Goal: Check status: Check status

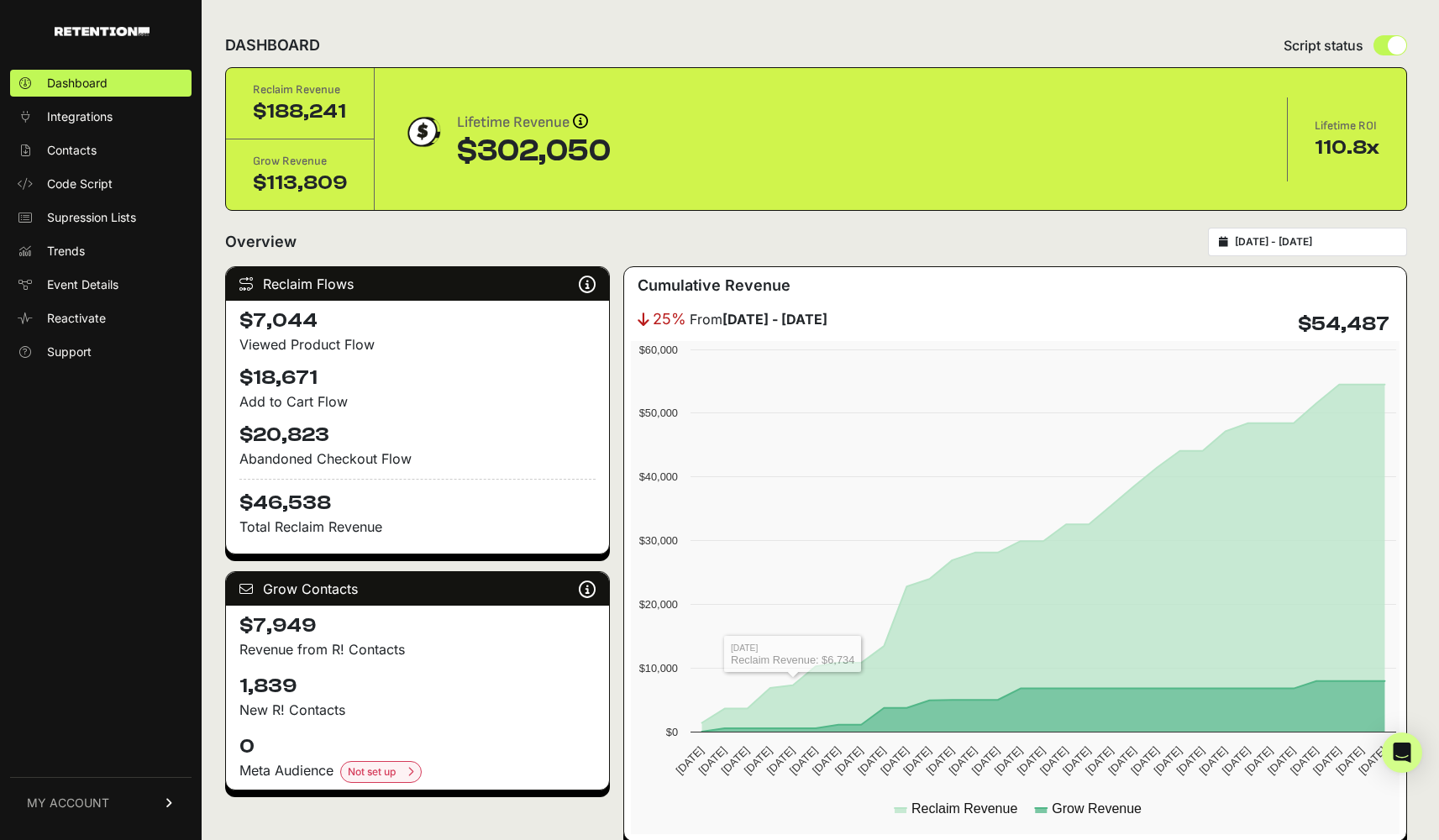
click at [1301, 232] on div "2025-08-17 - 2025-09-16" at bounding box center [1307, 241] width 199 height 29
type input "2025-08-17"
type input "2025-09-16"
click at [1301, 236] on input "2025-08-17 - 2025-09-16" at bounding box center [1315, 241] width 161 height 13
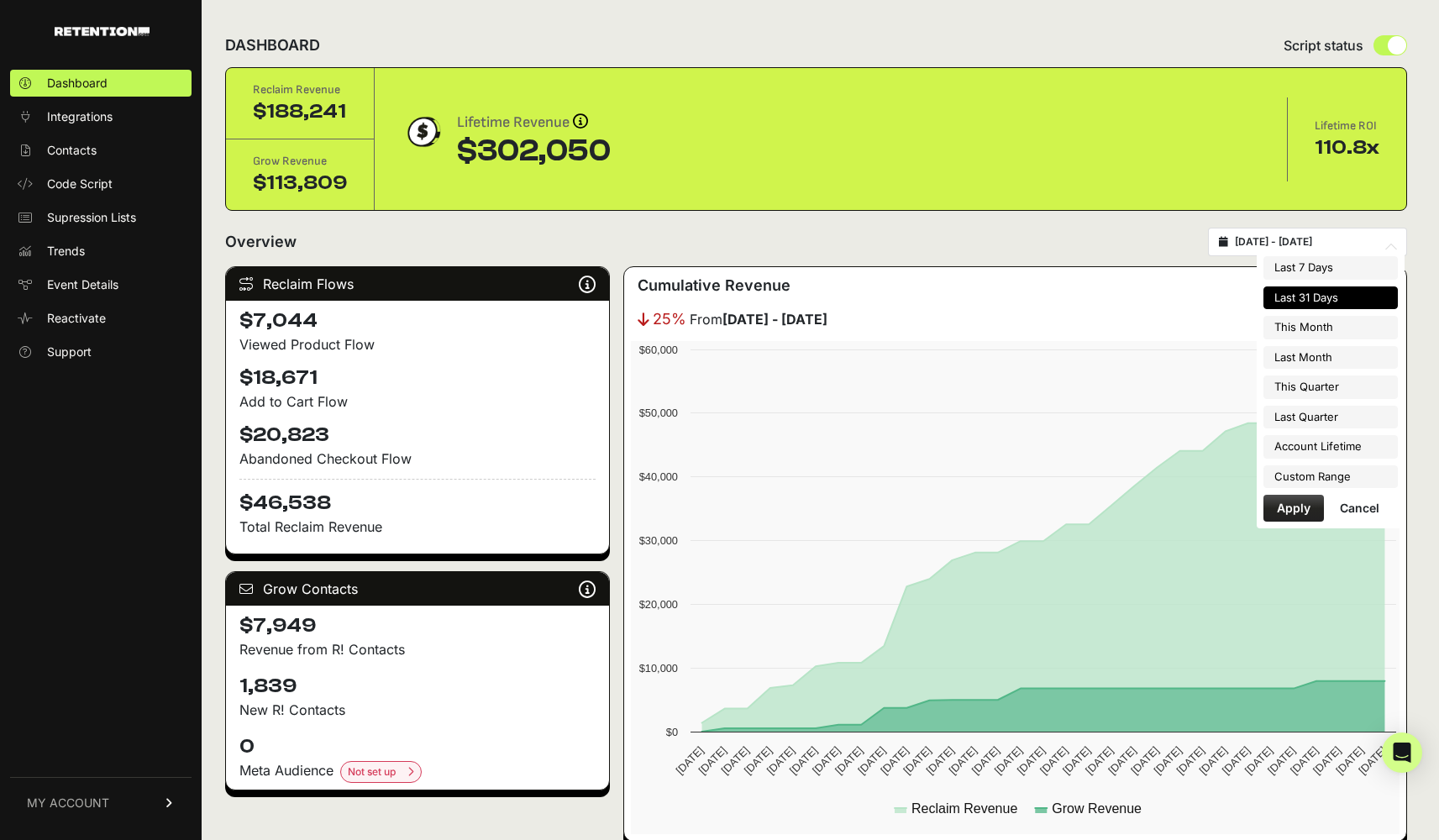
type input "2025-04-01"
type input "2025-06-30"
type input "2025-03-21"
type input "2025-09-16"
click at [1308, 472] on li "Custom Range" at bounding box center [1330, 477] width 134 height 24
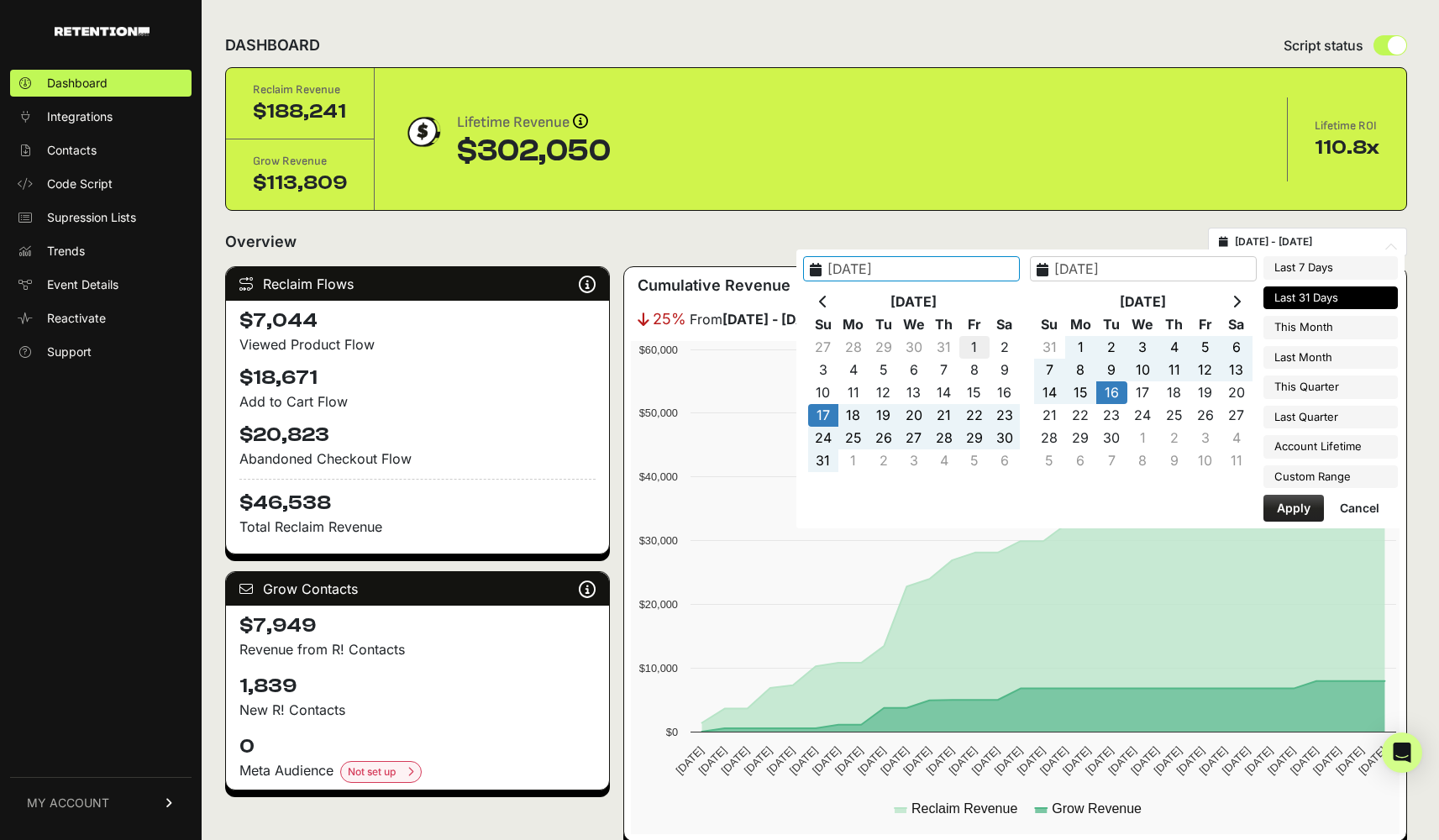
type input "2025-08-01"
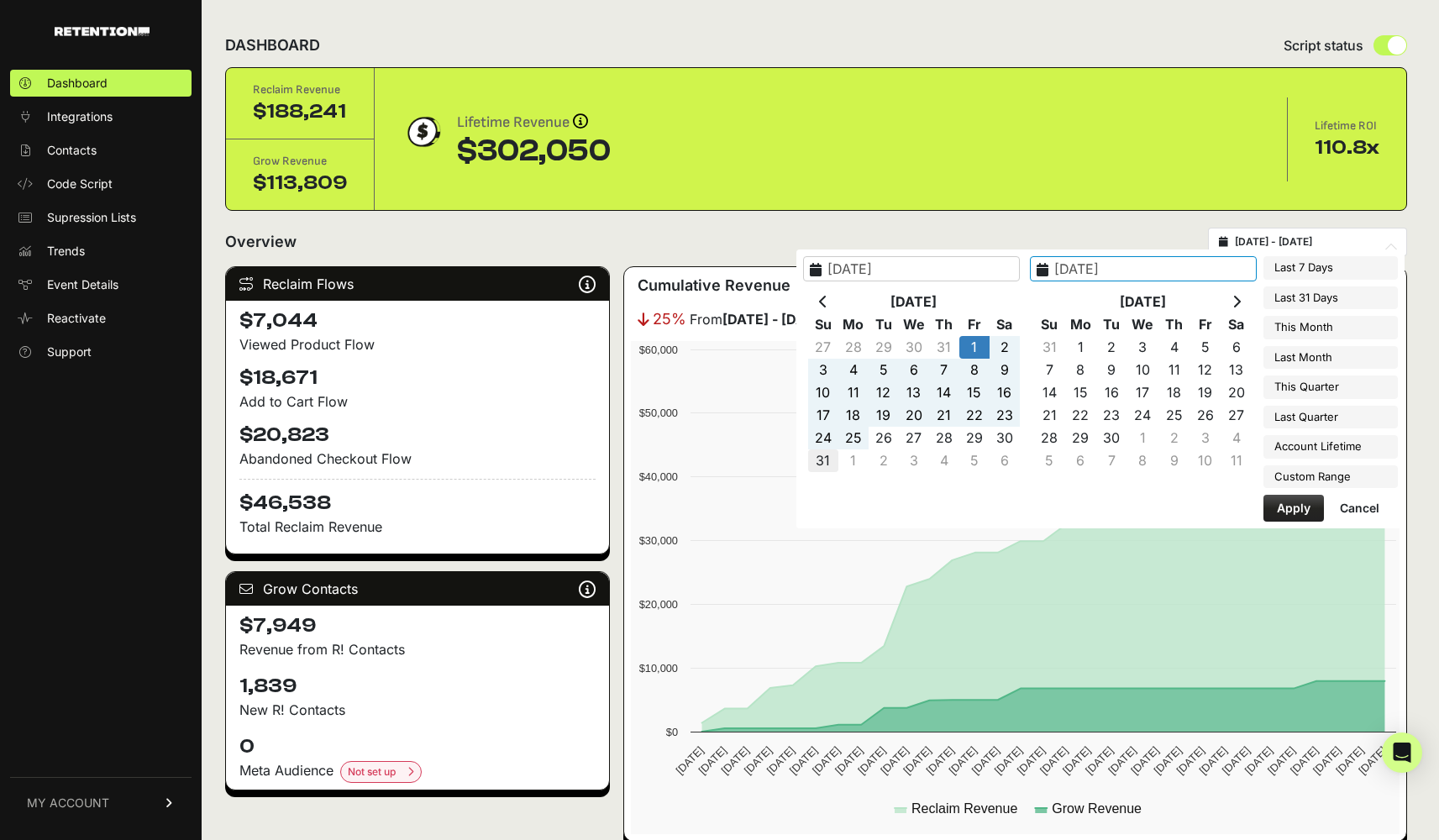
type input "2025-08-31"
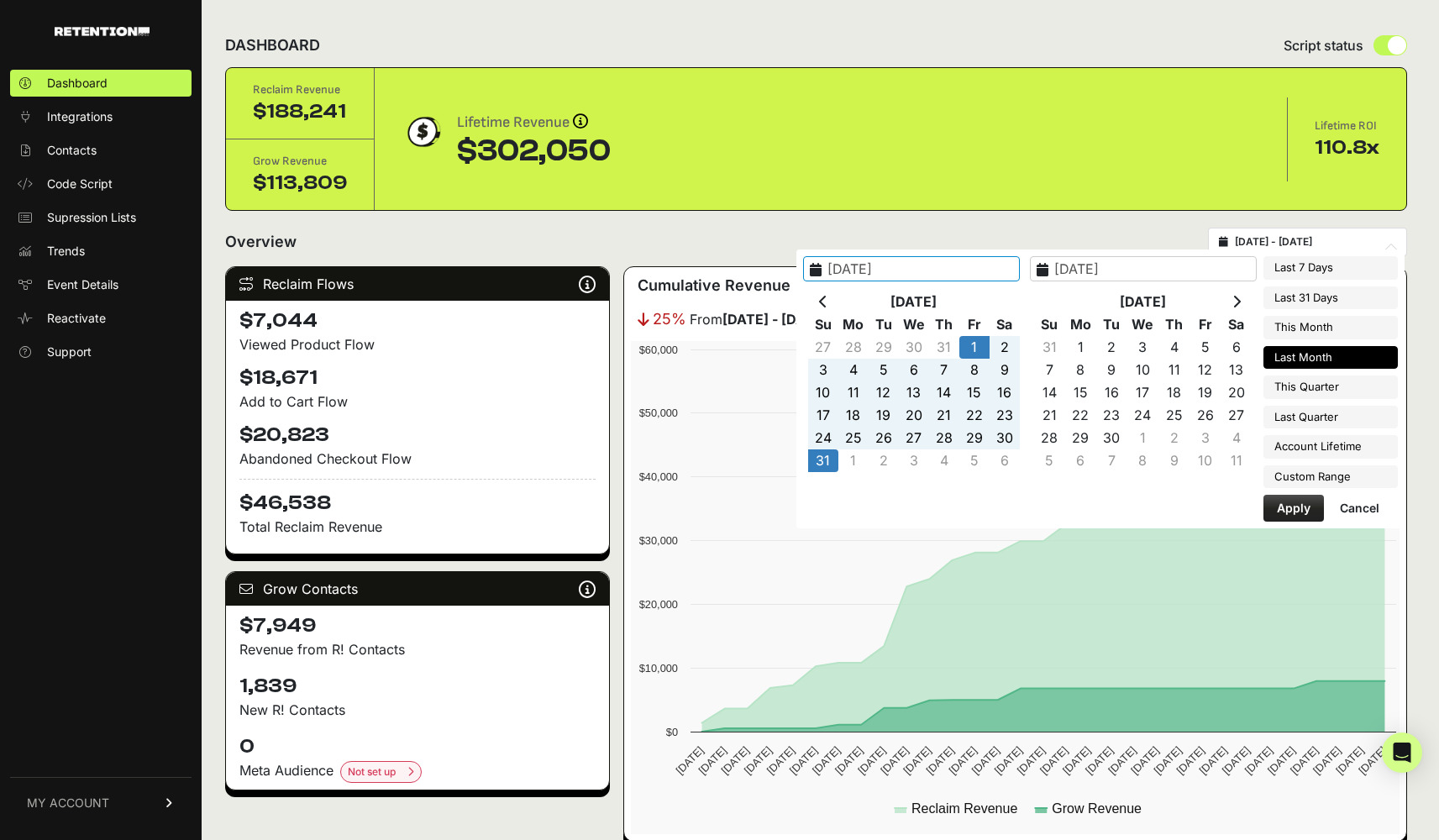
type input "2025-08-01"
click at [1272, 500] on button "Apply" at bounding box center [1293, 507] width 60 height 27
type input "2025-08-01 - 2025-08-31"
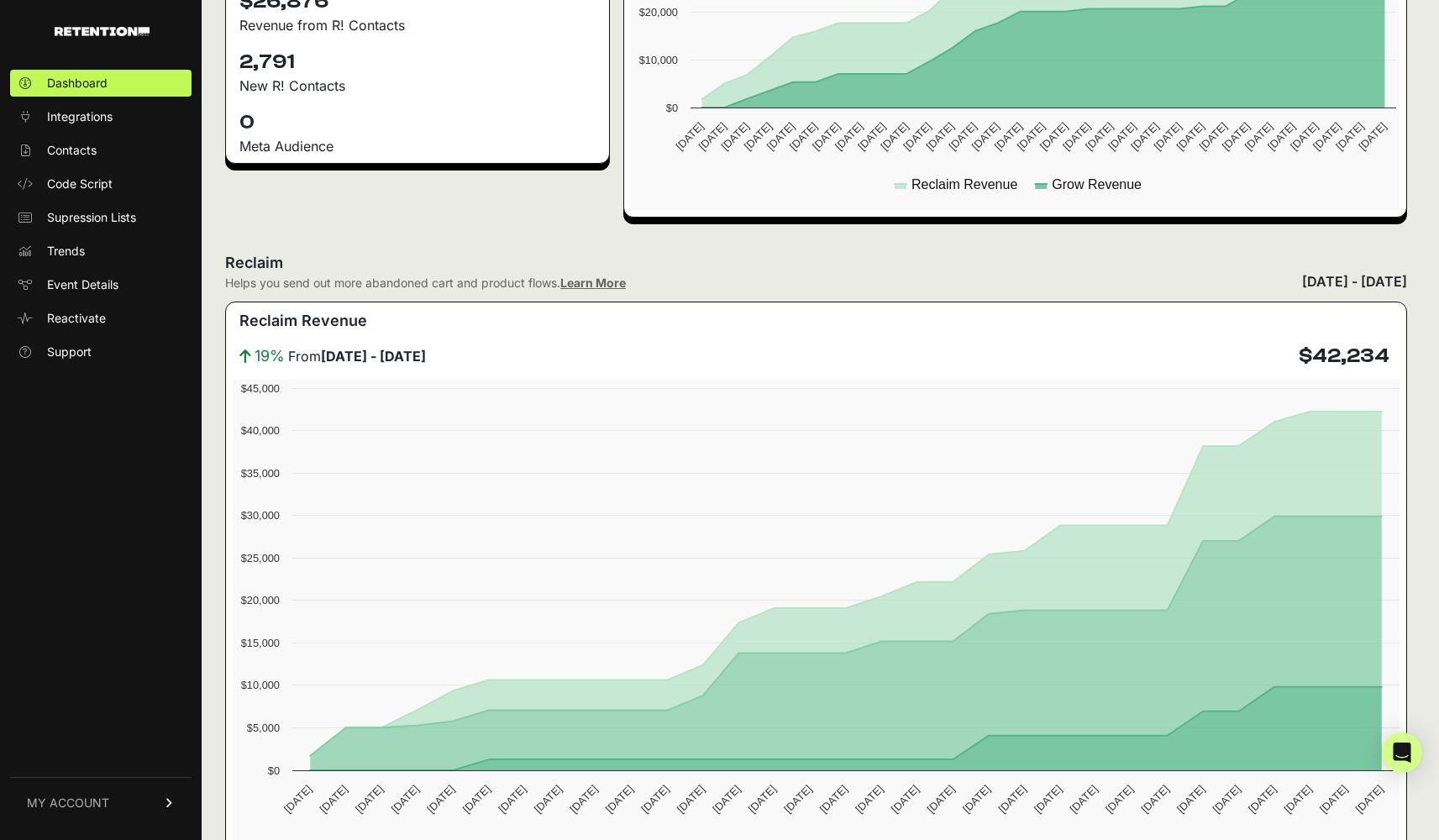
scroll to position [620, 0]
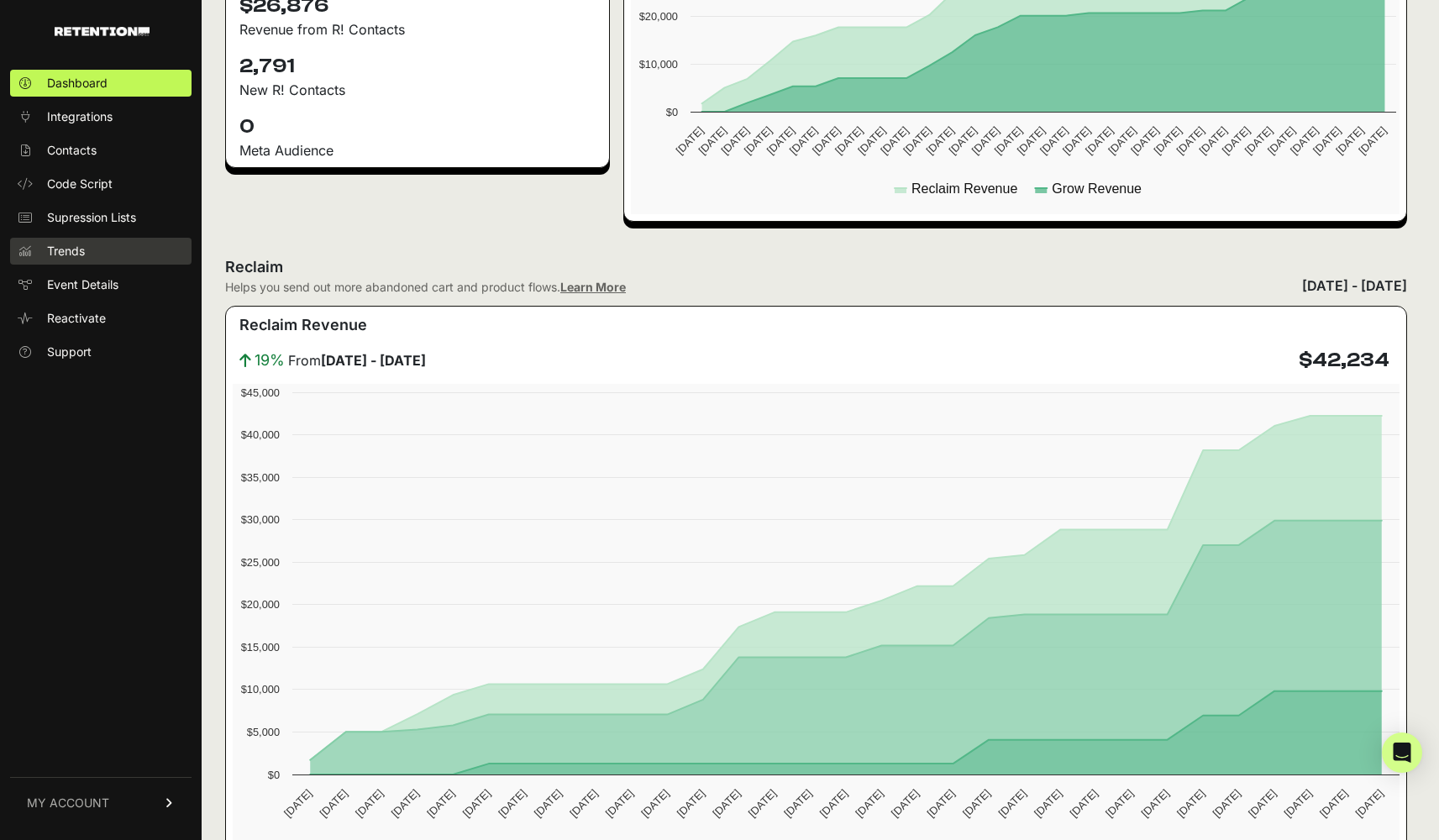
click at [73, 249] on span "Trends" at bounding box center [65, 251] width 37 height 17
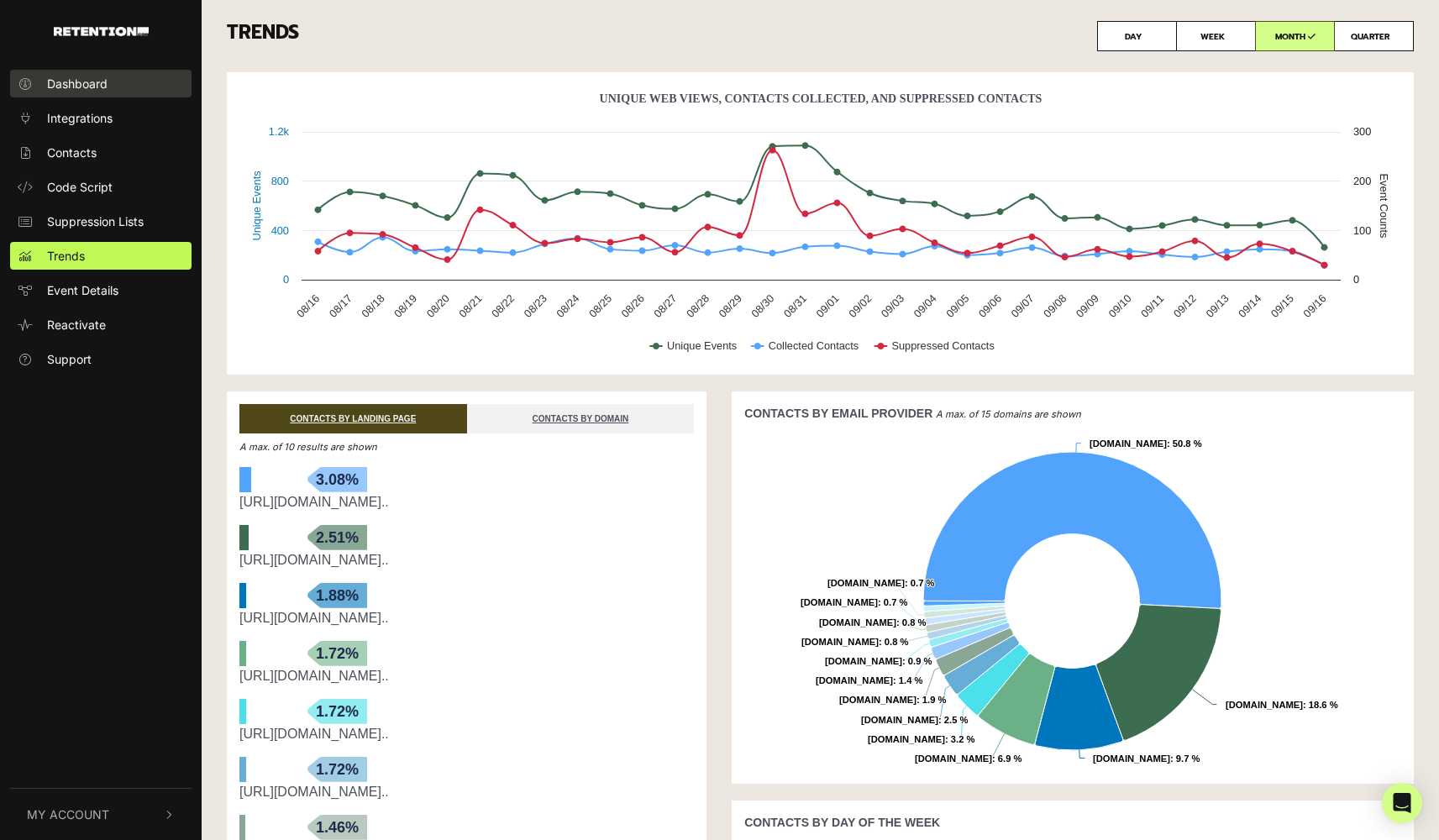
click at [103, 84] on span "Dashboard" at bounding box center [77, 84] width 60 height 17
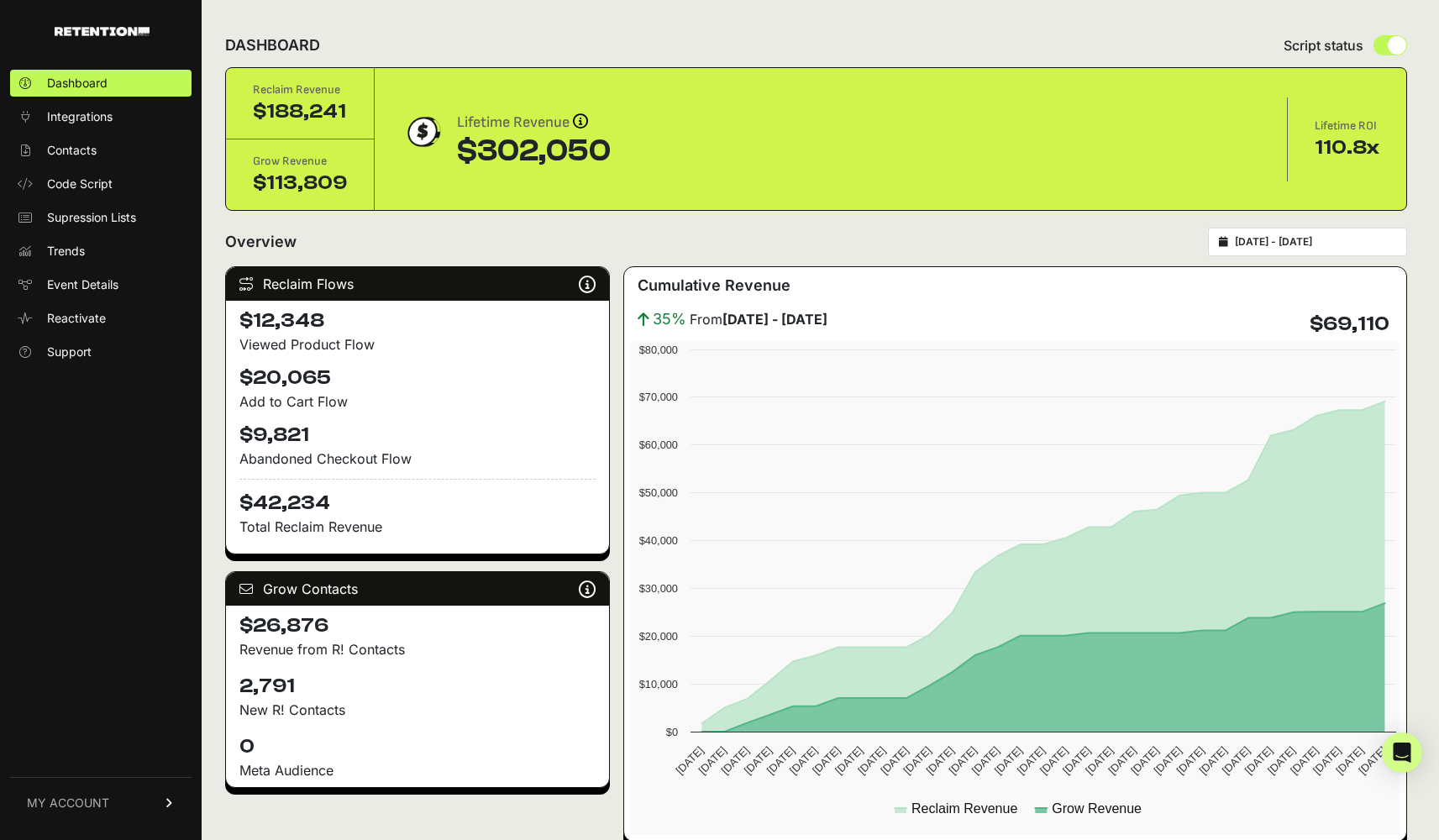
click at [1342, 250] on div "[DATE] - [DATE]" at bounding box center [1307, 241] width 199 height 29
type input "[DATE]"
click at [1337, 239] on input "[DATE] - [DATE]" at bounding box center [1315, 241] width 161 height 13
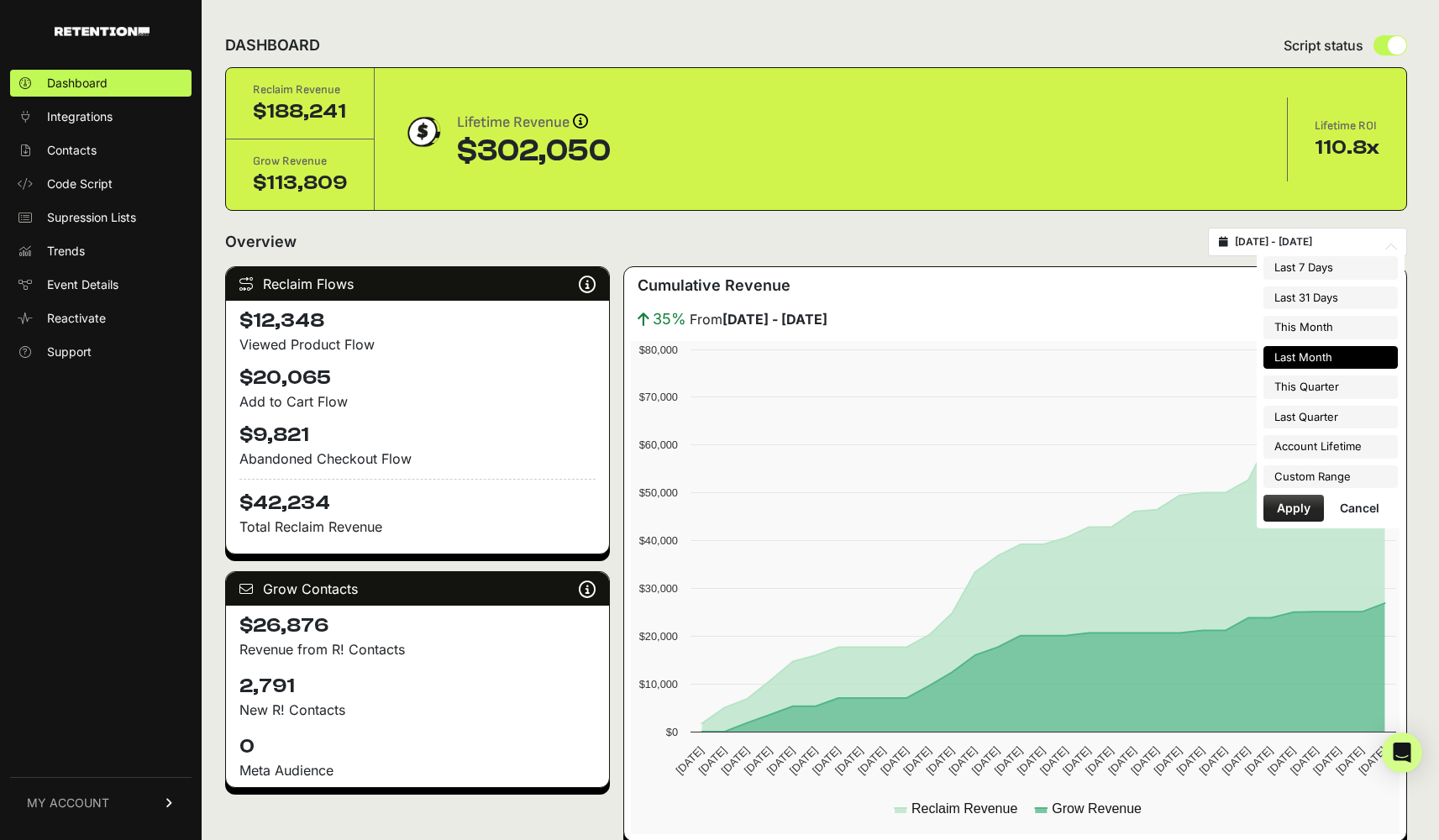
type input "[DATE]"
type input "2025-08-31"
type input "2025-08-17"
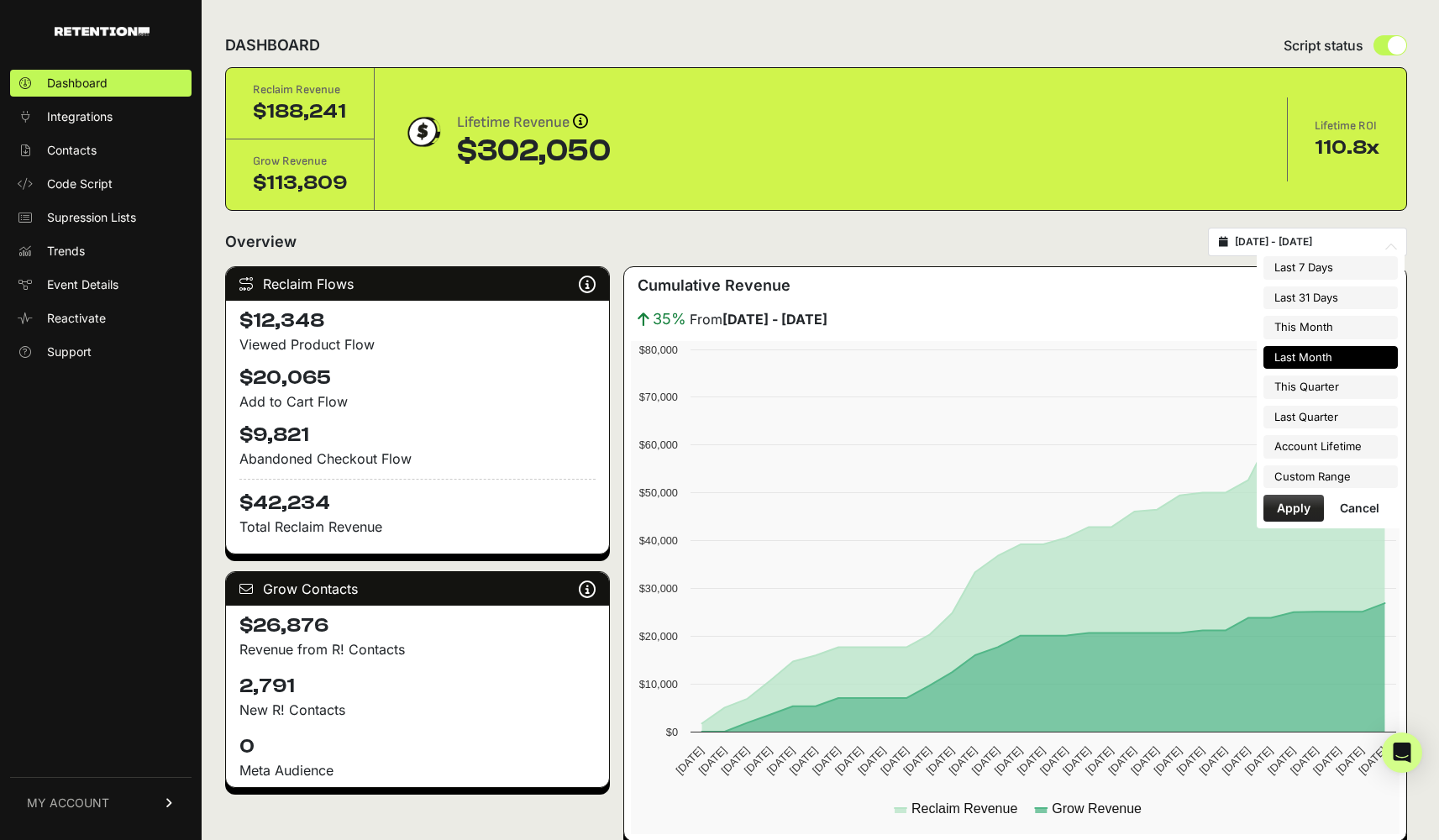
type input "2025-09-16"
type input "2025-08-01"
type input "2025-08-31"
type input "2025-09-01"
type input "2025-09-30"
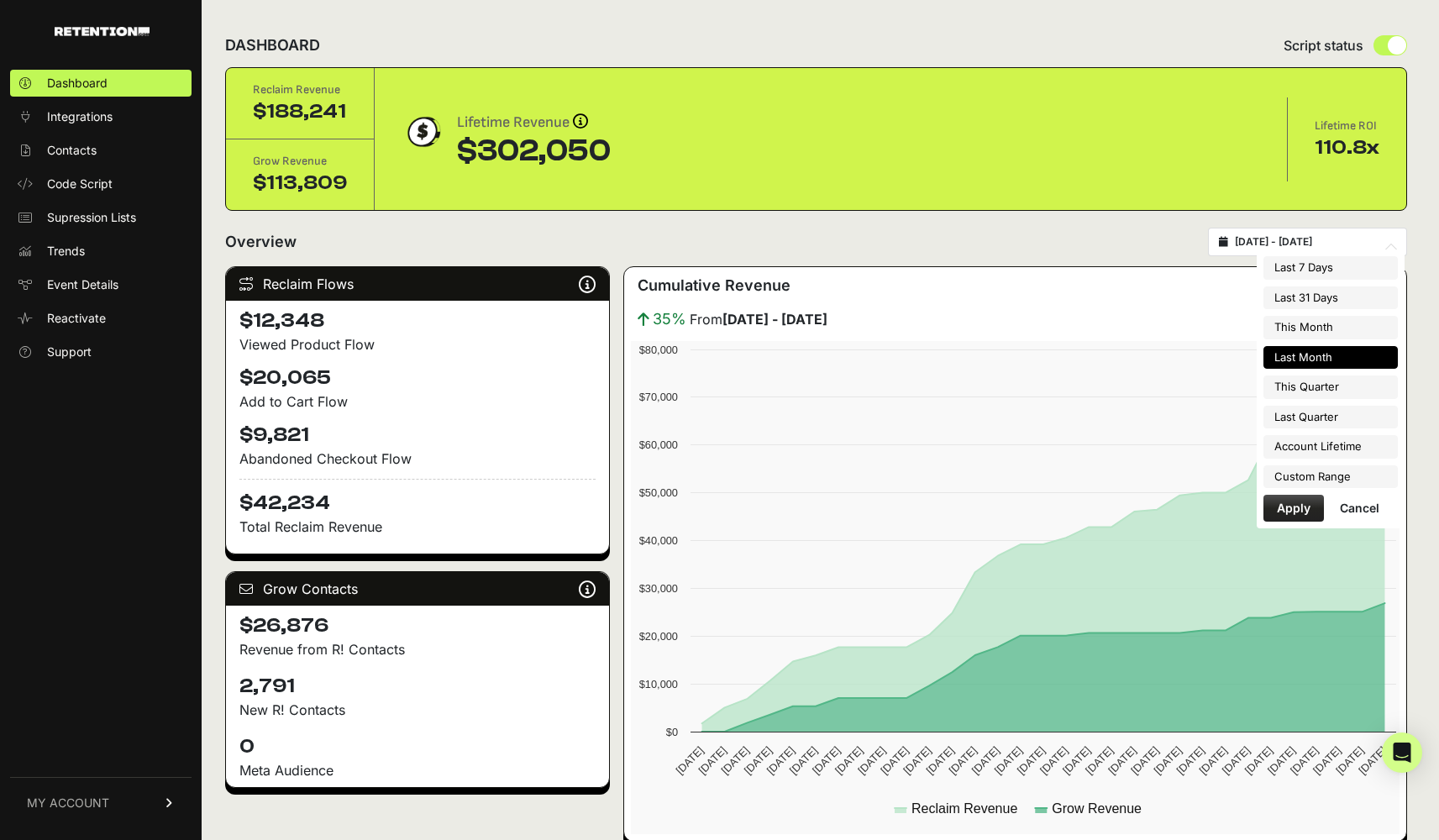
type input "2025-08-01"
type input "2025-08-31"
click at [1337, 471] on li "Custom Range" at bounding box center [1330, 477] width 134 height 24
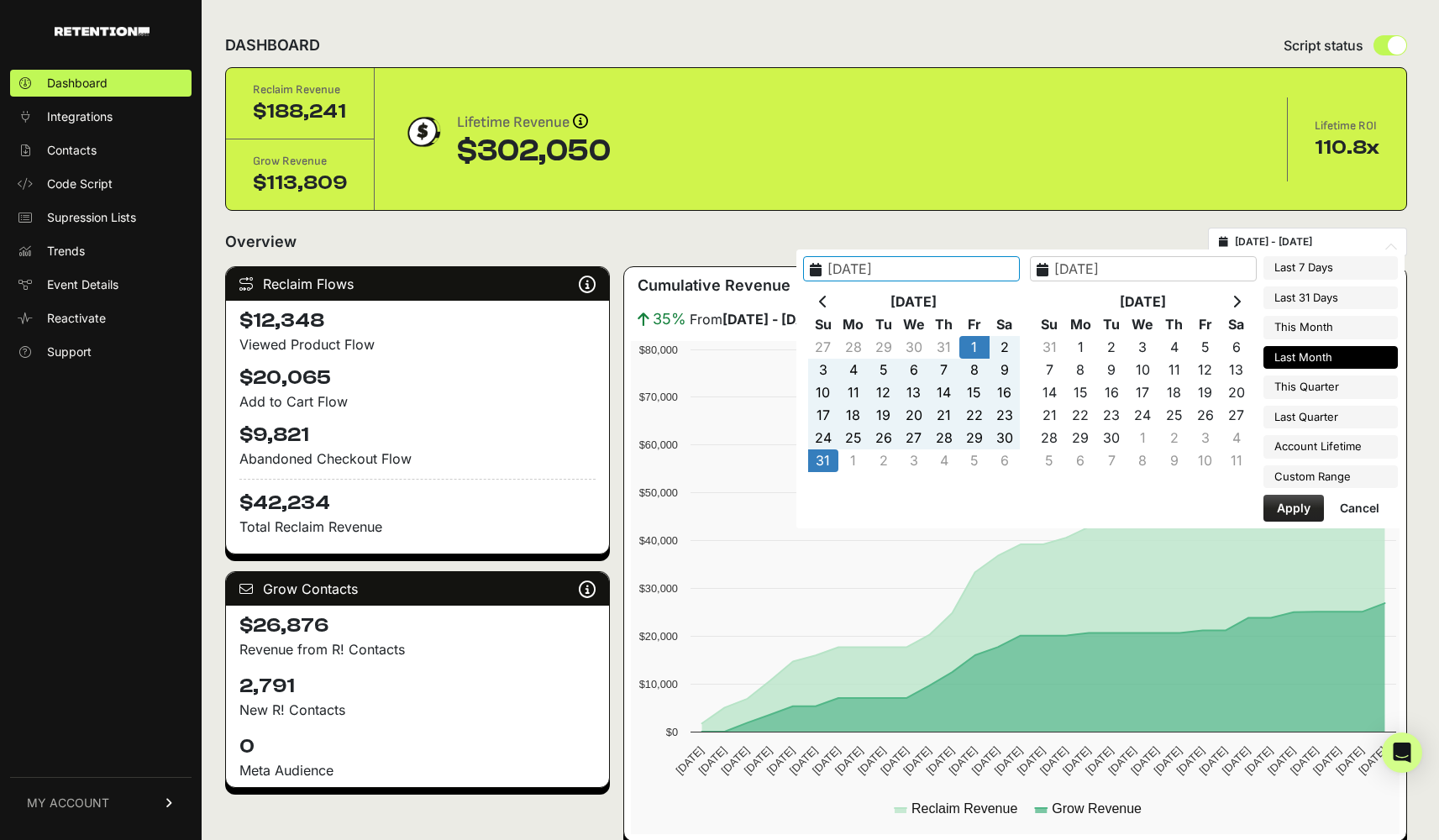
type input "2025-03-21"
type input "2025-09-16"
type input "2025-09-27"
type input "2025-08-31"
type input "2025-08-01"
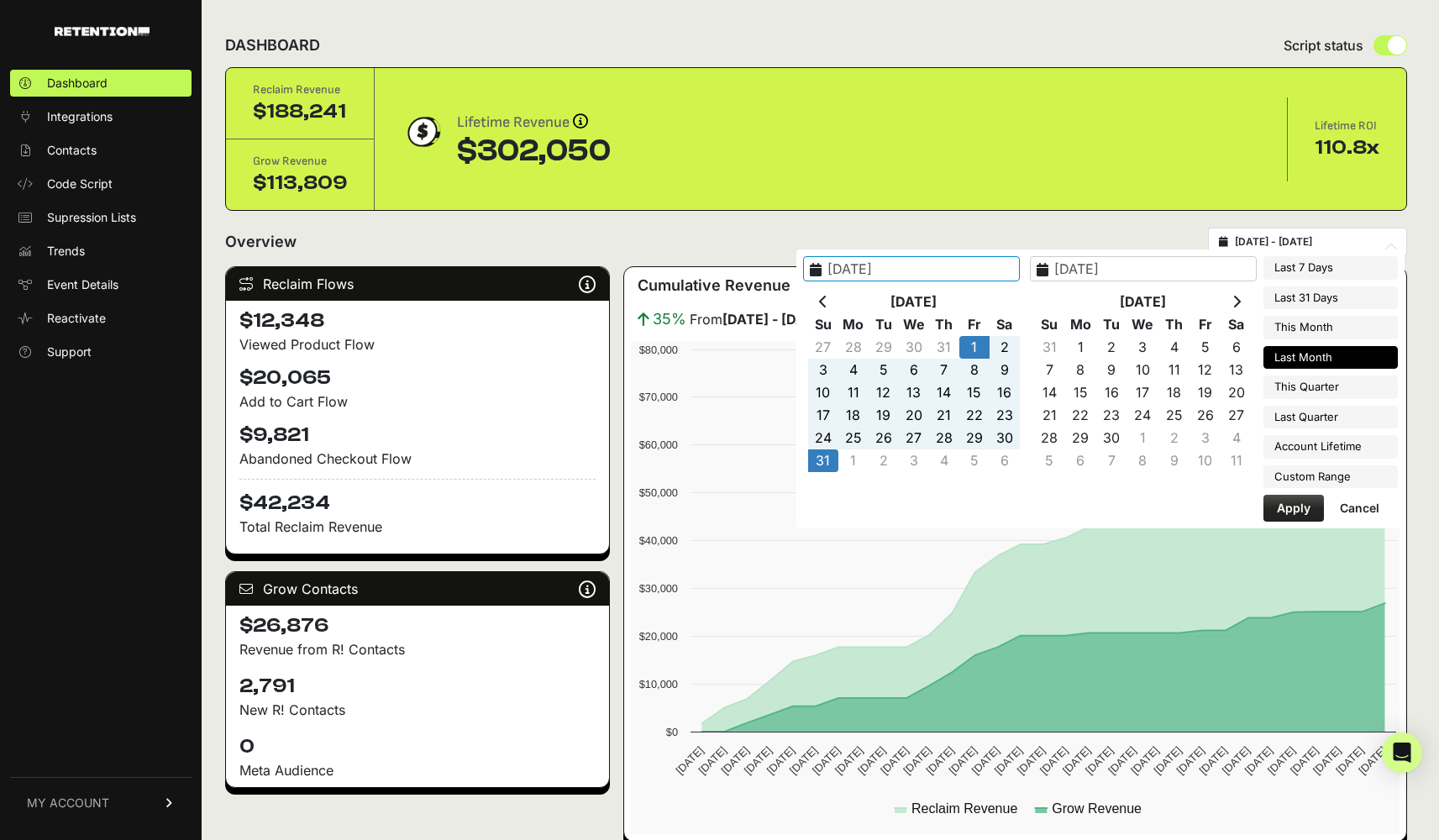
click at [1291, 499] on button "Apply" at bounding box center [1293, 507] width 60 height 27
